Goal: Transaction & Acquisition: Purchase product/service

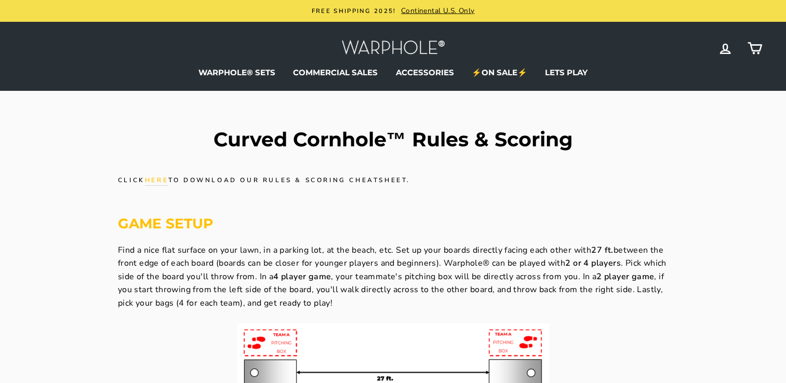
click at [752, 50] on icon at bounding box center [754, 47] width 13 height 8
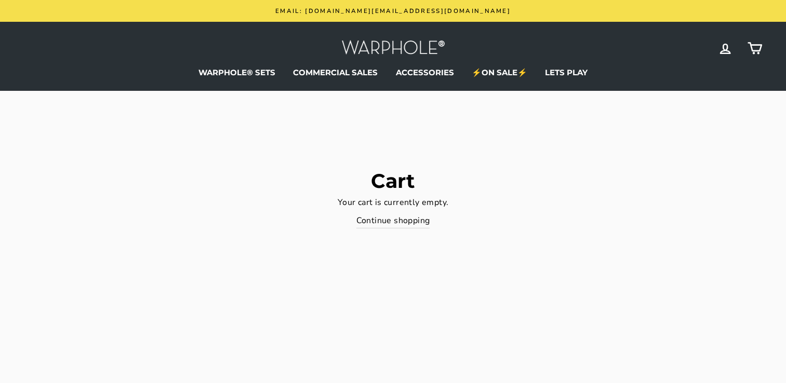
click at [635, 130] on header "Cart Your cart is currently empty. Continue shopping" at bounding box center [393, 204] width 738 height 148
click at [646, 88] on header "Site navigation Log in Cart WARPHOLE® SETS BACKYARD BOARDS" at bounding box center [393, 56] width 786 height 69
